Goal: Information Seeking & Learning: Learn about a topic

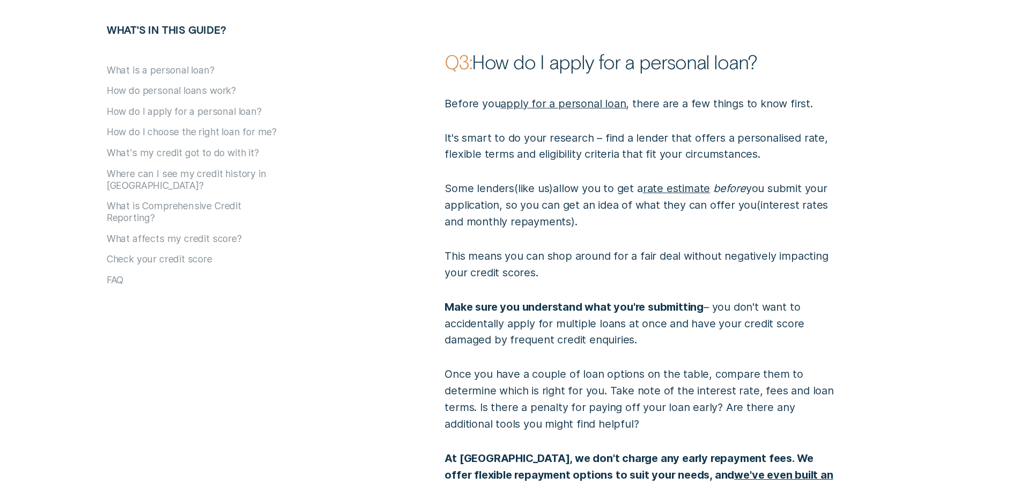
scroll to position [1555, 0]
drag, startPoint x: 547, startPoint y: 151, endPoint x: 486, endPoint y: 141, distance: 62.0
click at [486, 141] on div "Before you apply for a personal loan , there are a few things to know first. It…" at bounding box center [642, 319] width 406 height 493
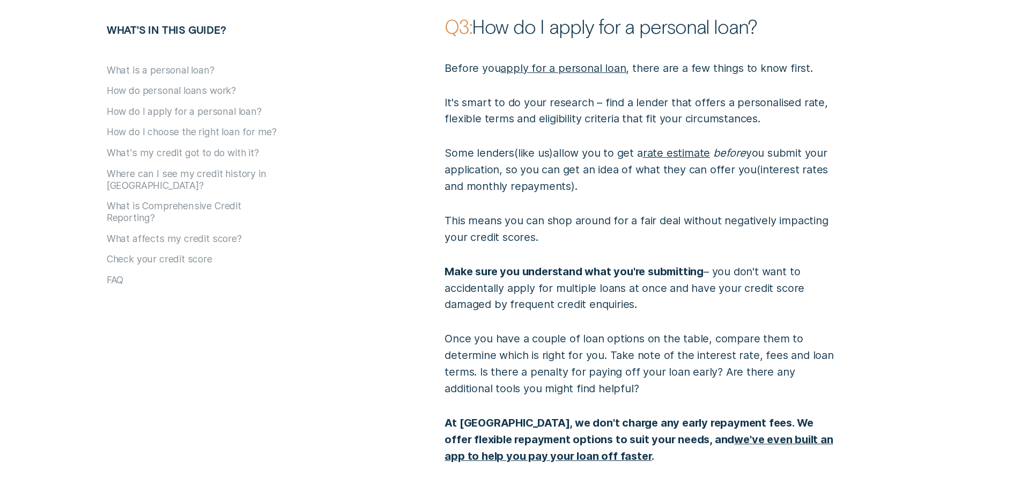
scroll to position [1609, 0]
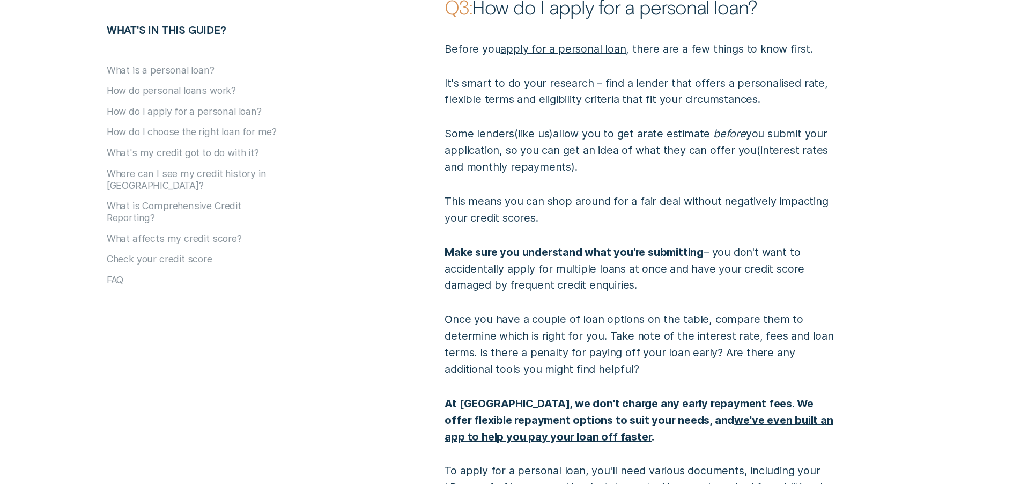
drag, startPoint x: 430, startPoint y: 283, endPoint x: 430, endPoint y: 277, distance: 6.4
drag, startPoint x: 430, startPoint y: 277, endPoint x: 331, endPoint y: 266, distance: 99.3
click at [335, 269] on ul "What is a personal loan? How do personal loans work? How do I apply for a perso…" at bounding box center [236, 175] width 259 height 222
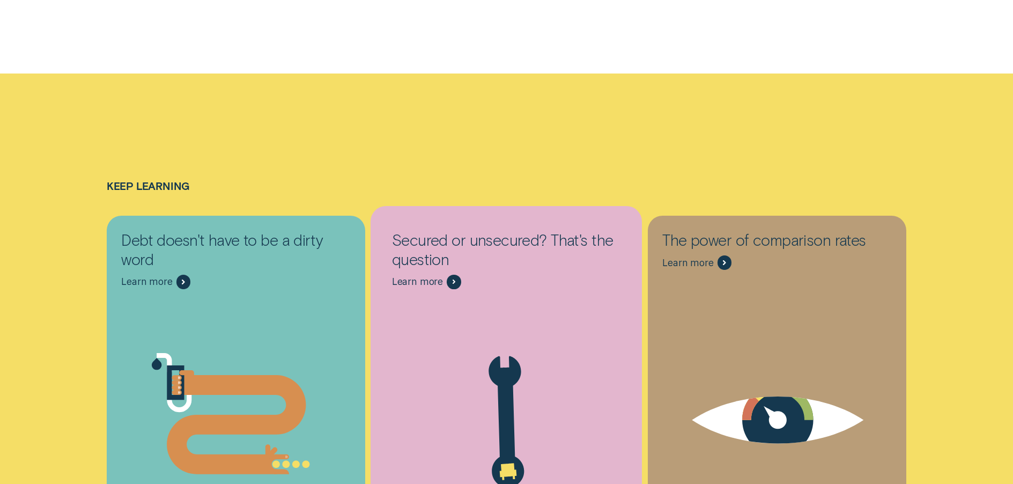
scroll to position [6382, 0]
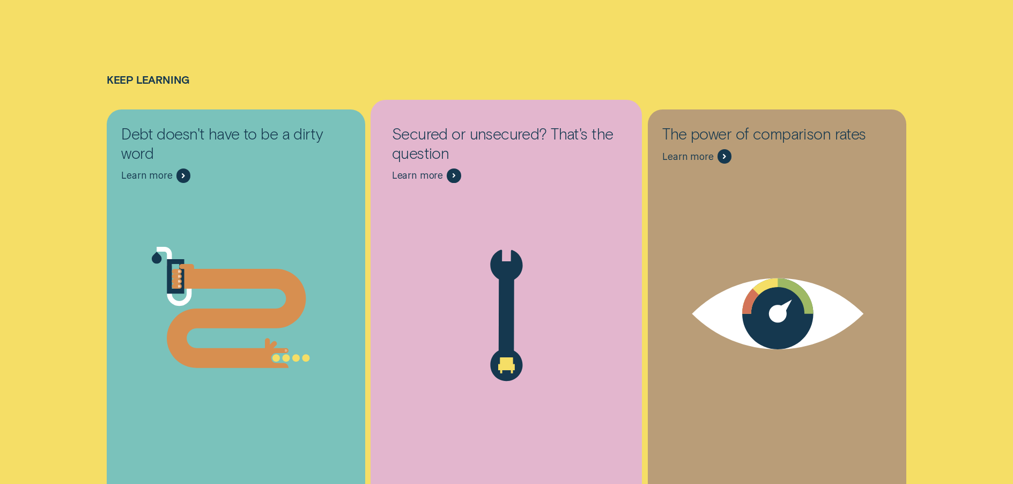
click at [491, 124] on div "Secured or unsecured? That's the question Learn more" at bounding box center [506, 153] width 229 height 58
